Goal: Navigation & Orientation: Go to known website

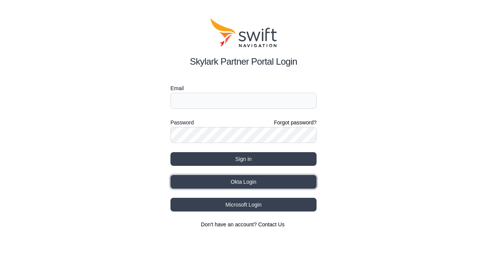
click at [207, 179] on button "Okta Login" at bounding box center [244, 182] width 146 height 14
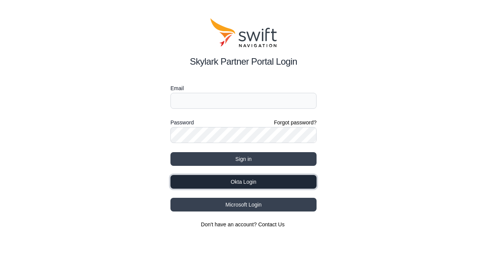
click at [220, 182] on button "Okta Login" at bounding box center [244, 182] width 146 height 14
